Goal: Task Accomplishment & Management: Use online tool/utility

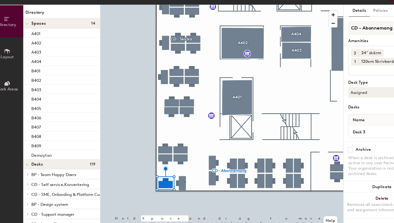
click at [178, 15] on div at bounding box center [211, 15] width 223 height 0
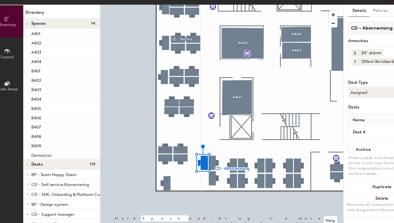
click at [160, 15] on div at bounding box center [211, 15] width 223 height 0
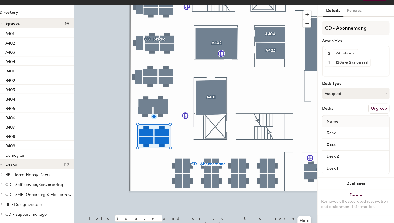
click at [131, 15] on div at bounding box center [211, 15] width 223 height 0
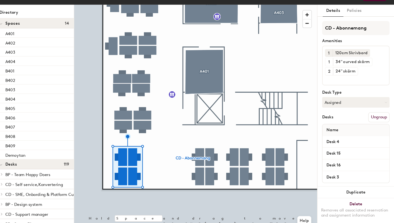
click at [215, 15] on div at bounding box center [211, 15] width 223 height 0
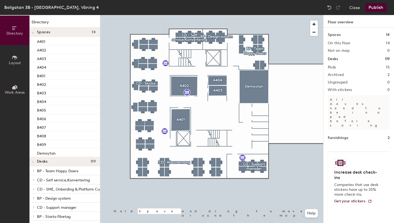
click at [371, 8] on button "Publish" at bounding box center [375, 7] width 21 height 9
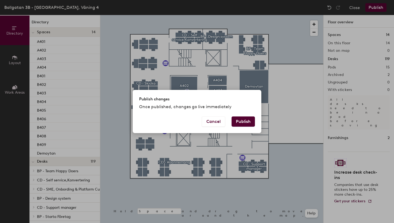
click at [245, 116] on div "Publish changes Once published, changes go live immediately" at bounding box center [197, 103] width 129 height 27
click at [245, 117] on button "Publish" at bounding box center [242, 121] width 23 height 10
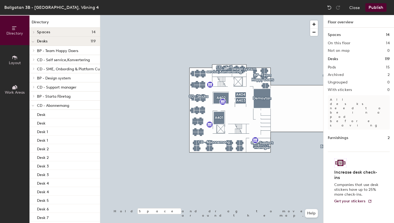
click at [380, 8] on button "Publish" at bounding box center [375, 7] width 21 height 9
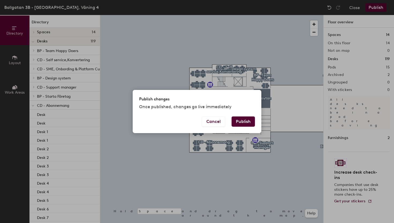
click at [236, 121] on button "Publish" at bounding box center [242, 121] width 23 height 10
